Goal: Transaction & Acquisition: Purchase product/service

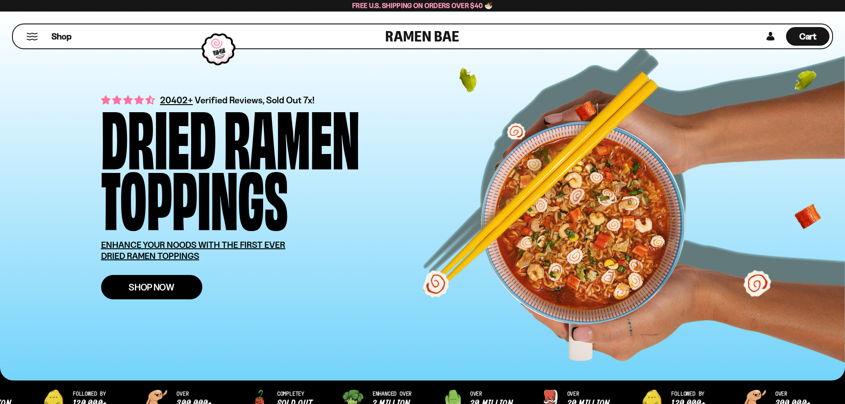
click at [178, 291] on link "Shop Now" at bounding box center [151, 287] width 101 height 24
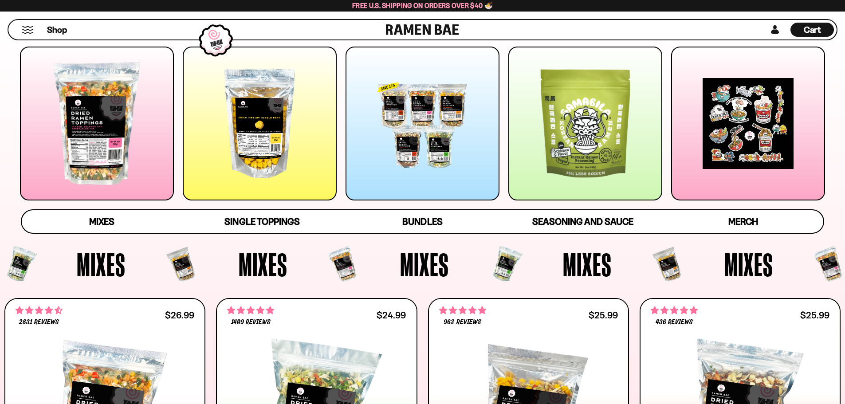
scroll to position [89, 0]
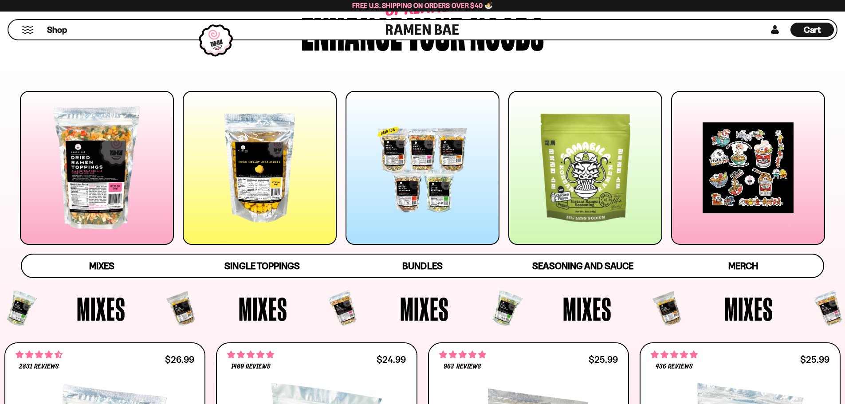
click at [83, 161] on div at bounding box center [97, 168] width 154 height 154
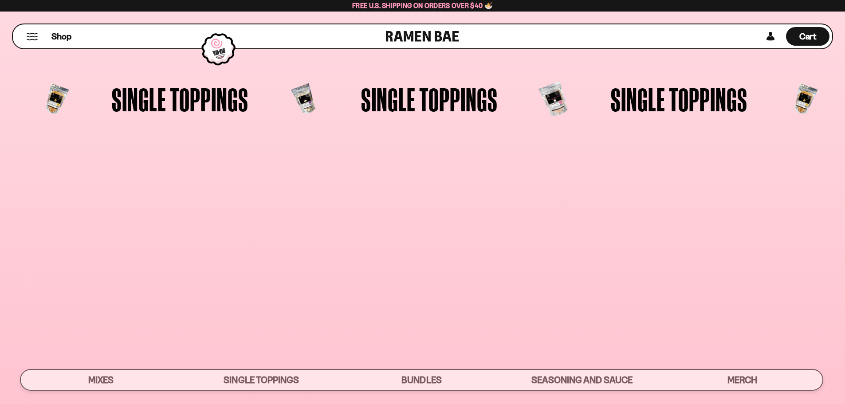
scroll to position [57, 0]
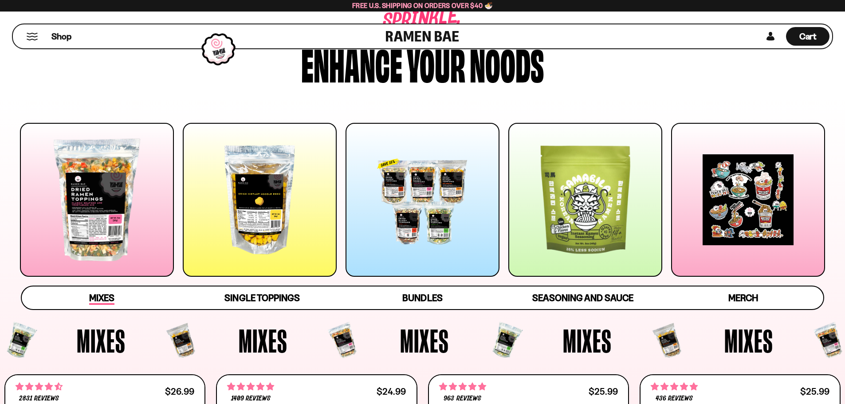
click at [101, 297] on span "Mixes" at bounding box center [101, 298] width 25 height 12
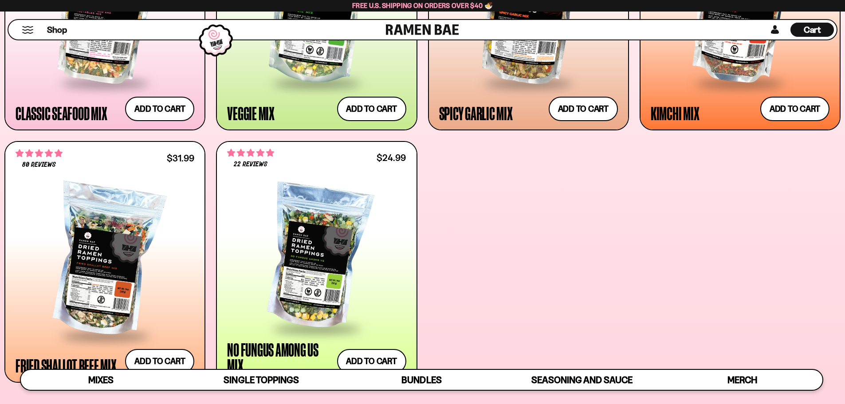
scroll to position [555, 0]
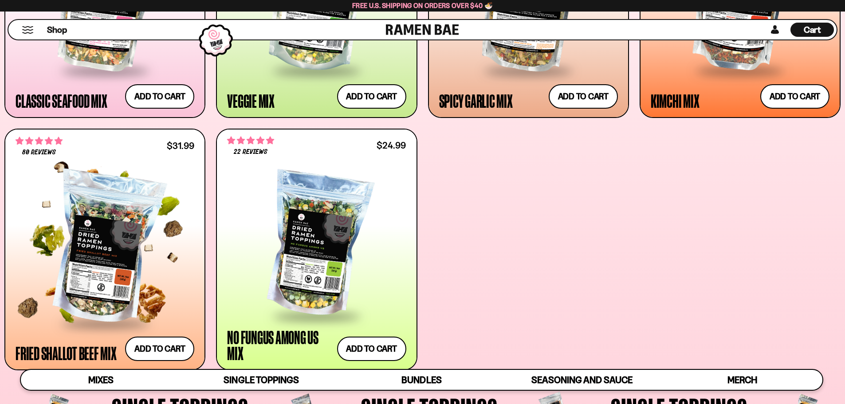
click at [127, 261] on div at bounding box center [105, 249] width 179 height 148
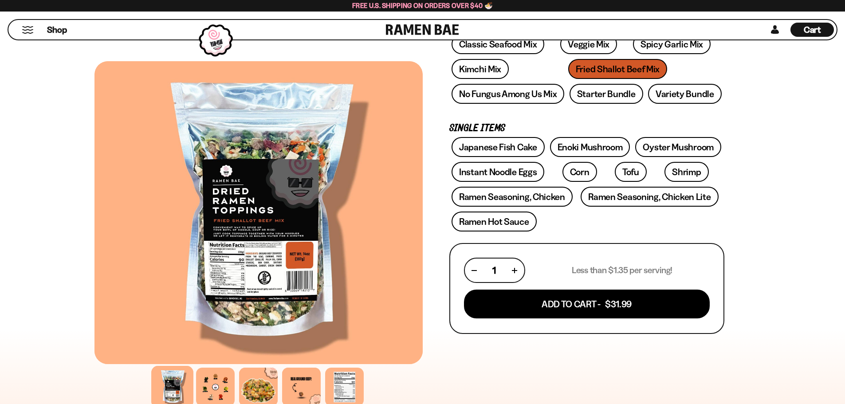
scroll to position [177, 0]
